Goal: Task Accomplishment & Management: Use online tool/utility

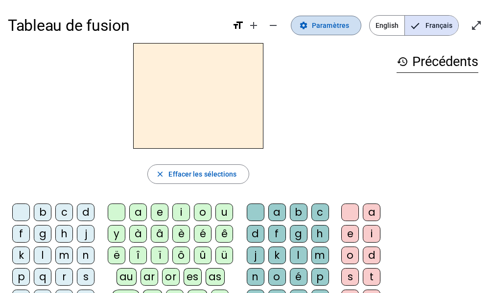
click at [348, 30] on span "Paramètres" at bounding box center [330, 26] width 37 height 12
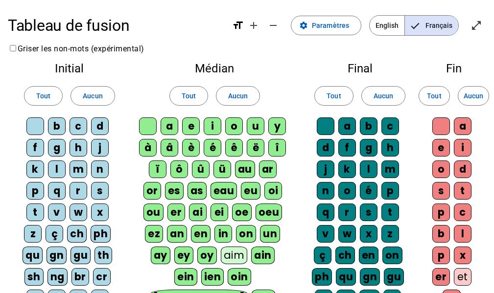
drag, startPoint x: 46, startPoint y: 95, endPoint x: 163, endPoint y: 99, distance: 117.1
click at [48, 95] on span "Tout" at bounding box center [43, 96] width 14 height 12
click at [187, 95] on span "Tout" at bounding box center [189, 96] width 14 height 12
click at [343, 99] on span at bounding box center [334, 96] width 38 height 24
click at [435, 97] on span "Tout" at bounding box center [434, 96] width 14 height 12
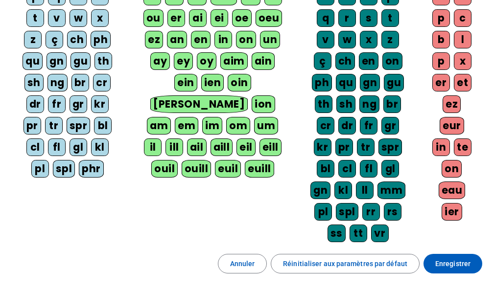
scroll to position [196, 0]
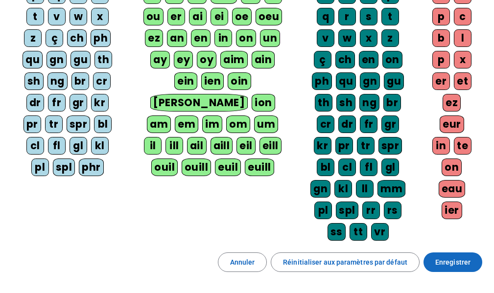
click at [450, 263] on span "Enregistrer" at bounding box center [452, 263] width 35 height 12
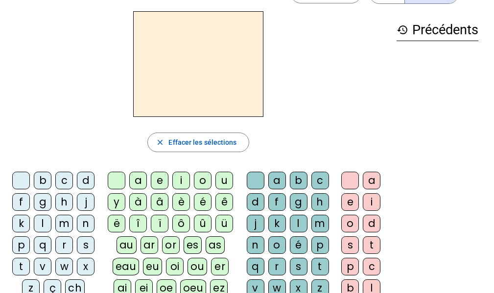
scroll to position [49, 0]
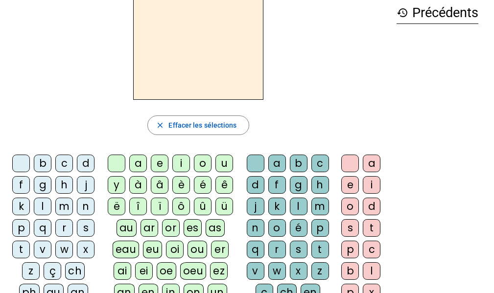
click at [64, 230] on div "r" at bounding box center [64, 228] width 18 height 18
click at [137, 167] on div "a" at bounding box center [138, 164] width 18 height 18
click at [296, 186] on div "g" at bounding box center [299, 185] width 18 height 18
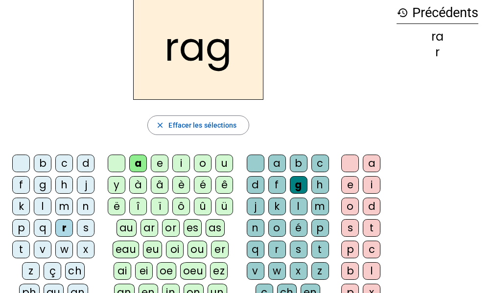
click at [347, 185] on div "e" at bounding box center [350, 185] width 18 height 18
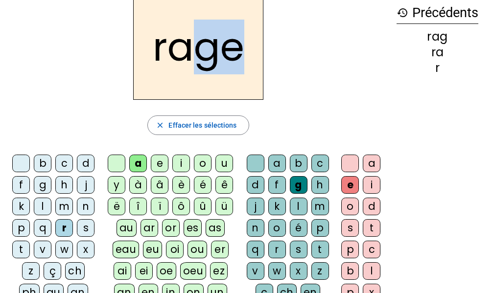
drag, startPoint x: 238, startPoint y: 51, endPoint x: 200, endPoint y: 55, distance: 38.4
click at [200, 55] on h2 "rage" at bounding box center [198, 47] width 130 height 106
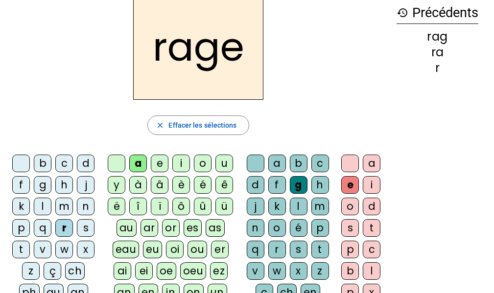
click at [176, 64] on h2 "rage" at bounding box center [198, 47] width 130 height 106
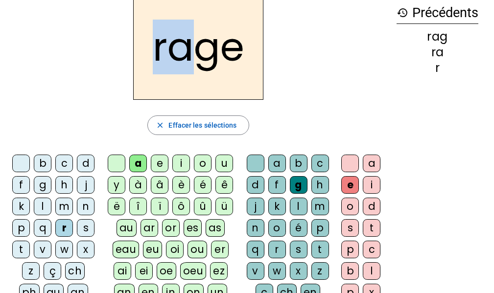
drag, startPoint x: 190, startPoint y: 47, endPoint x: 148, endPoint y: 56, distance: 43.1
click at [148, 56] on h2 "rage" at bounding box center [198, 47] width 130 height 106
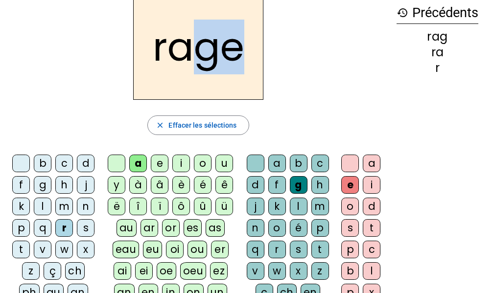
drag, startPoint x: 242, startPoint y: 48, endPoint x: 198, endPoint y: 55, distance: 44.6
click at [198, 55] on h2 "rage" at bounding box center [198, 47] width 130 height 106
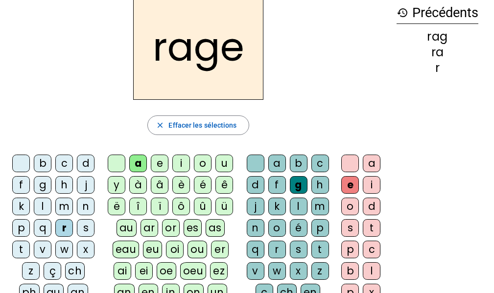
click at [257, 272] on div "v" at bounding box center [256, 271] width 18 height 18
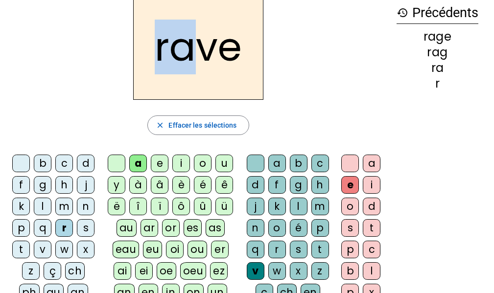
drag, startPoint x: 193, startPoint y: 48, endPoint x: 153, endPoint y: 45, distance: 40.8
click at [153, 45] on h2 "rave" at bounding box center [198, 47] width 130 height 106
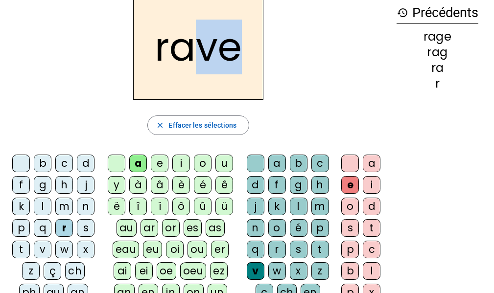
drag, startPoint x: 239, startPoint y: 50, endPoint x: 202, endPoint y: 50, distance: 37.7
click at [202, 50] on h2 "rave" at bounding box center [198, 47] width 130 height 106
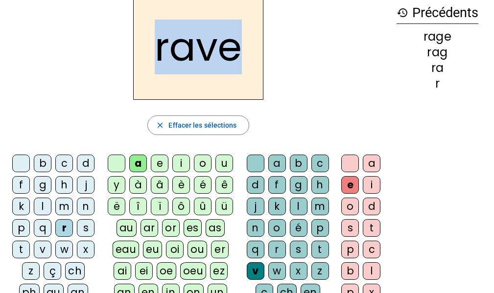
drag, startPoint x: 158, startPoint y: 56, endPoint x: 241, endPoint y: 55, distance: 83.3
click at [241, 55] on h2 "rave" at bounding box center [198, 47] width 130 height 106
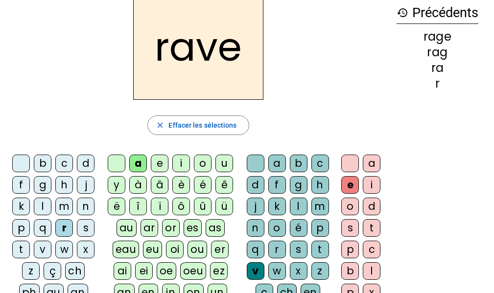
click at [43, 166] on div "b" at bounding box center [43, 164] width 18 height 18
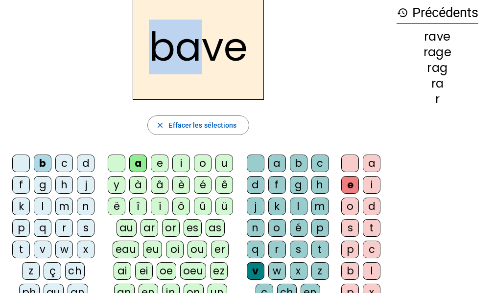
drag, startPoint x: 199, startPoint y: 50, endPoint x: 144, endPoint y: 56, distance: 54.6
click at [144, 56] on h2 "bave" at bounding box center [198, 47] width 131 height 106
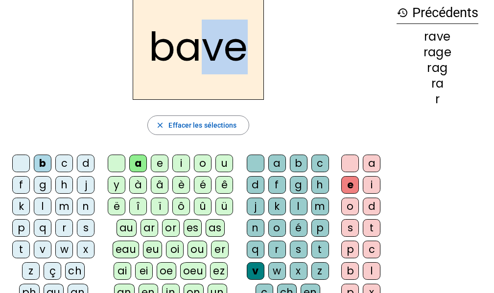
drag, startPoint x: 239, startPoint y: 48, endPoint x: 201, endPoint y: 50, distance: 38.3
click at [201, 50] on h2 "bave" at bounding box center [198, 47] width 131 height 106
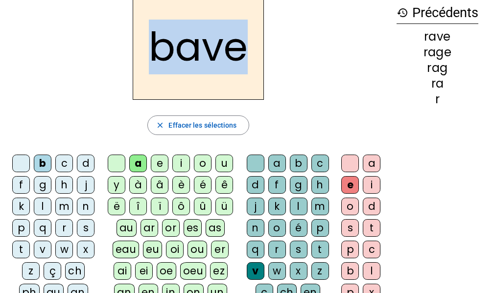
drag, startPoint x: 149, startPoint y: 59, endPoint x: 249, endPoint y: 62, distance: 100.0
click at [249, 62] on h2 "bave" at bounding box center [198, 47] width 131 height 106
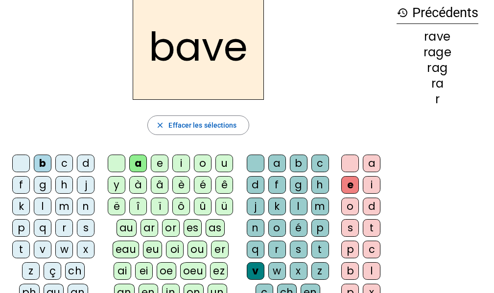
click at [42, 186] on div "g" at bounding box center [43, 185] width 18 height 18
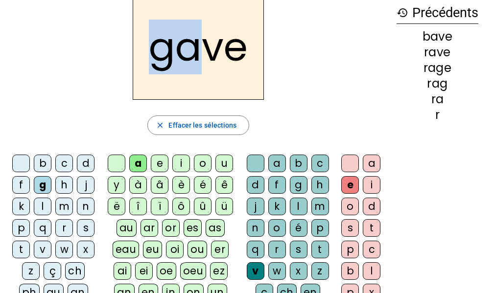
drag, startPoint x: 197, startPoint y: 53, endPoint x: 150, endPoint y: 53, distance: 47.0
click at [150, 53] on h2 "gave" at bounding box center [198, 47] width 131 height 106
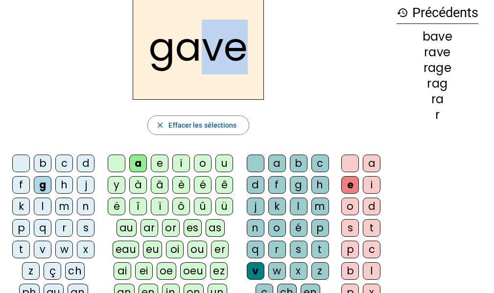
drag, startPoint x: 244, startPoint y: 46, endPoint x: 207, endPoint y: 49, distance: 37.4
click at [207, 49] on h2 "gave" at bounding box center [198, 47] width 131 height 106
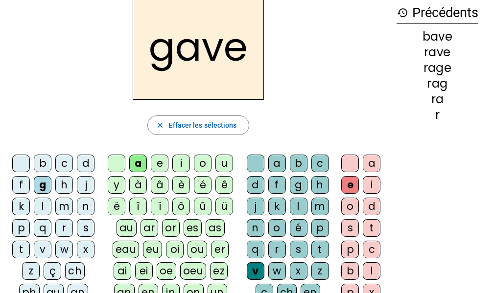
click at [156, 57] on h2 "gave" at bounding box center [198, 47] width 131 height 106
click at [66, 167] on div "c" at bounding box center [64, 164] width 18 height 18
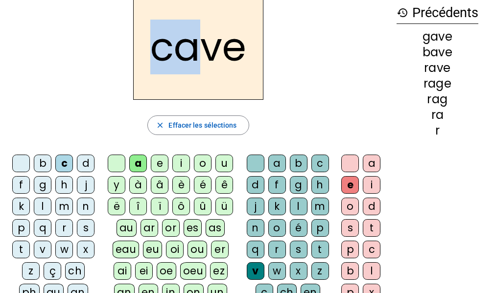
drag, startPoint x: 197, startPoint y: 50, endPoint x: 145, endPoint y: 55, distance: 52.1
click at [145, 55] on h2 "cave" at bounding box center [198, 47] width 130 height 106
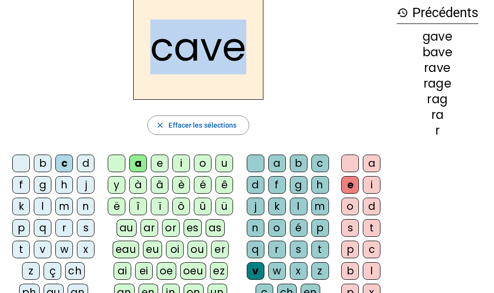
drag, startPoint x: 244, startPoint y: 50, endPoint x: 150, endPoint y: 61, distance: 94.6
click at [150, 61] on h2 "cave" at bounding box center [198, 47] width 130 height 106
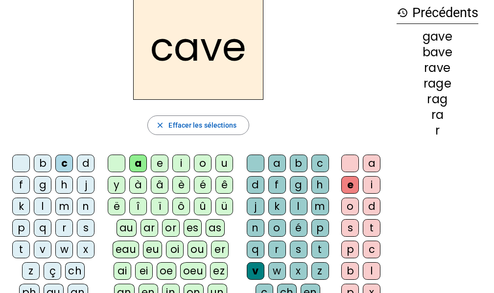
click at [317, 226] on div "p" at bounding box center [320, 228] width 18 height 18
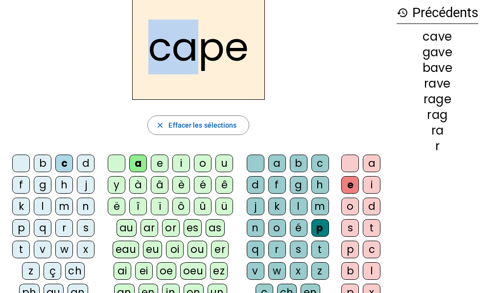
drag, startPoint x: 196, startPoint y: 48, endPoint x: 142, endPoint y: 55, distance: 54.8
click at [142, 55] on h2 "cape" at bounding box center [198, 47] width 133 height 106
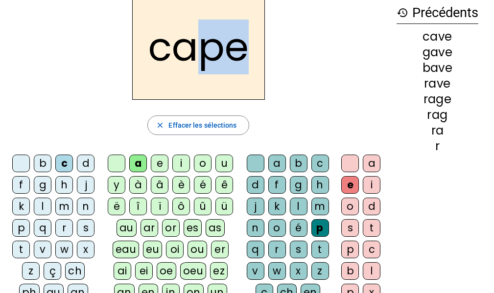
drag, startPoint x: 244, startPoint y: 49, endPoint x: 201, endPoint y: 53, distance: 43.7
click at [201, 53] on h2 "cape" at bounding box center [198, 47] width 133 height 106
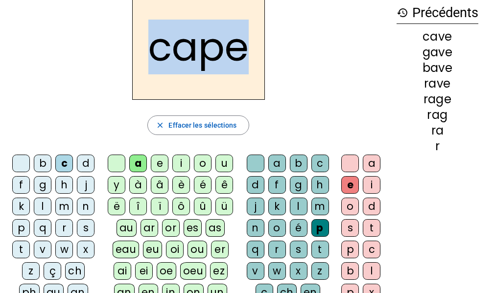
drag, startPoint x: 148, startPoint y: 53, endPoint x: 247, endPoint y: 66, distance: 99.7
click at [247, 66] on h2 "cape" at bounding box center [198, 47] width 133 height 106
drag, startPoint x: 231, startPoint y: 64, endPoint x: 222, endPoint y: 64, distance: 8.3
click at [229, 64] on h2 "cape" at bounding box center [198, 47] width 133 height 106
click at [151, 55] on h2 "cape" at bounding box center [198, 47] width 133 height 106
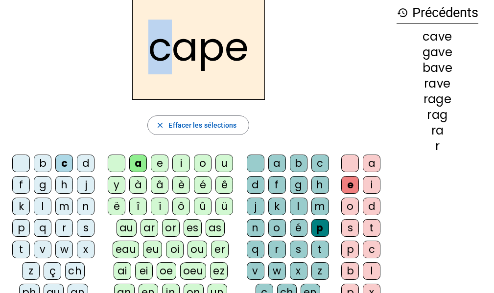
drag, startPoint x: 169, startPoint y: 52, endPoint x: 155, endPoint y: 53, distance: 14.7
click at [155, 53] on h2 "cape" at bounding box center [198, 47] width 133 height 106
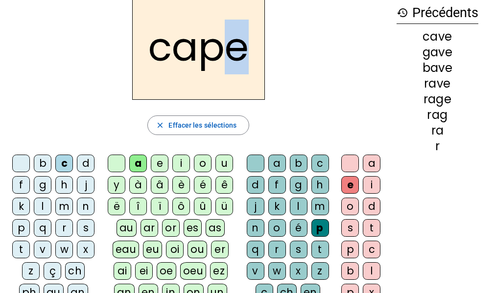
drag, startPoint x: 246, startPoint y: 54, endPoint x: 229, endPoint y: 54, distance: 16.7
click at [229, 54] on h2 "cape" at bounding box center [198, 47] width 133 height 106
click at [295, 190] on div "g" at bounding box center [299, 185] width 18 height 18
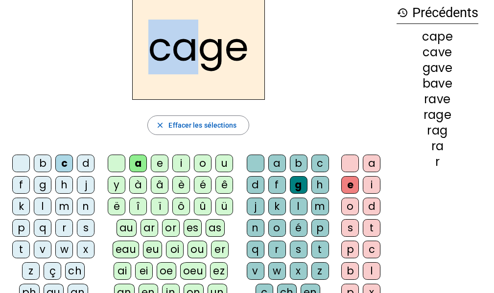
drag, startPoint x: 195, startPoint y: 52, endPoint x: 150, endPoint y: 54, distance: 45.6
click at [150, 54] on h2 "cage" at bounding box center [198, 47] width 133 height 106
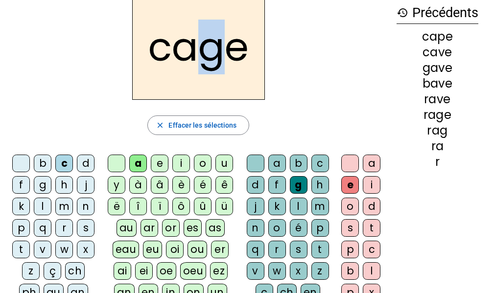
drag, startPoint x: 218, startPoint y: 48, endPoint x: 205, endPoint y: 55, distance: 15.3
click at [205, 55] on h2 "cage" at bounding box center [198, 47] width 133 height 106
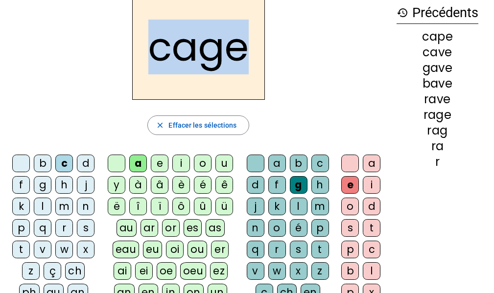
drag, startPoint x: 247, startPoint y: 50, endPoint x: 152, endPoint y: 49, distance: 95.0
click at [152, 49] on h2 "cage" at bounding box center [198, 47] width 133 height 106
click at [171, 59] on h2 "cage" at bounding box center [198, 47] width 133 height 106
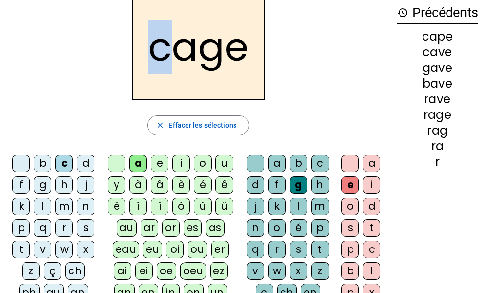
drag, startPoint x: 169, startPoint y: 51, endPoint x: 143, endPoint y: 52, distance: 26.4
click at [143, 52] on h2 "cage" at bounding box center [198, 47] width 133 height 106
click at [86, 202] on div "n" at bounding box center [86, 207] width 18 height 18
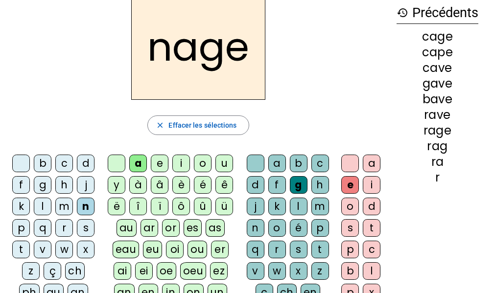
click at [24, 232] on div "p" at bounding box center [21, 228] width 18 height 18
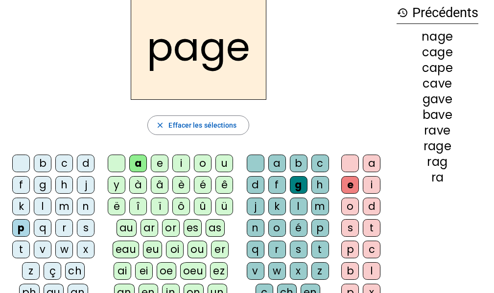
click at [91, 228] on div "s" at bounding box center [86, 228] width 18 height 18
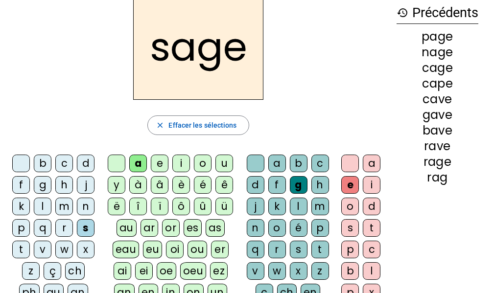
click at [320, 229] on div "p" at bounding box center [320, 228] width 18 height 18
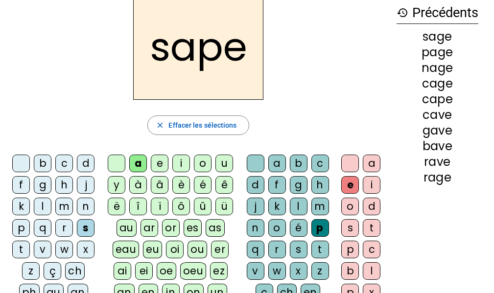
click at [19, 253] on div "t" at bounding box center [21, 250] width 18 height 18
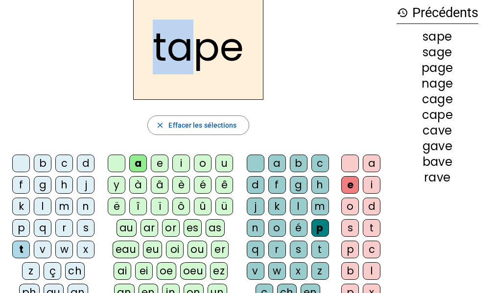
drag, startPoint x: 191, startPoint y: 48, endPoint x: 126, endPoint y: 60, distance: 66.7
click at [126, 60] on div "tape" at bounding box center [198, 47] width 381 height 106
